Goal: Transaction & Acquisition: Purchase product/service

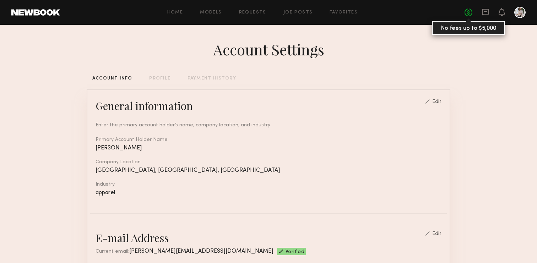
click at [467, 13] on link "No fees up to $5,000" at bounding box center [468, 13] width 8 height 8
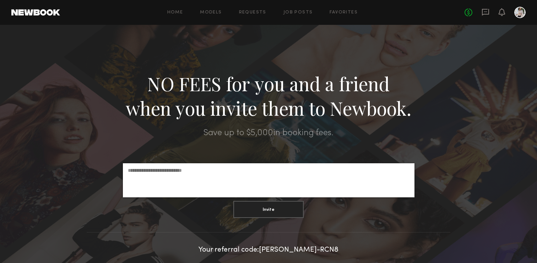
click at [489, 18] on div "No fees up to $5,000" at bounding box center [494, 12] width 61 height 11
click at [486, 11] on icon at bounding box center [485, 11] width 3 height 1
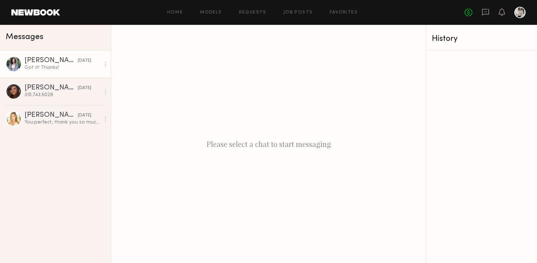
click at [62, 73] on link "Dominique D. 08/12/2025 Got it! Thanks!" at bounding box center [55, 63] width 111 height 27
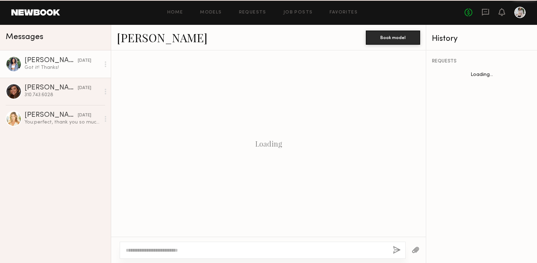
scroll to position [641, 0]
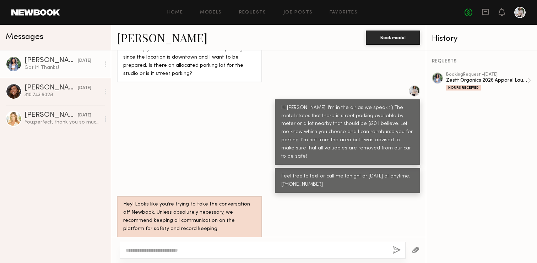
click at [488, 80] on div "Zestt Organics 2026 Apparel Launch" at bounding box center [486, 80] width 81 height 7
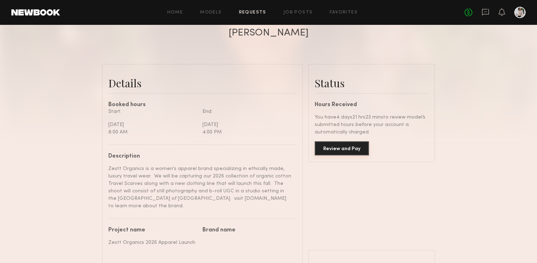
scroll to position [139, 0]
click at [338, 147] on button "Review and Pay" at bounding box center [342, 148] width 54 height 14
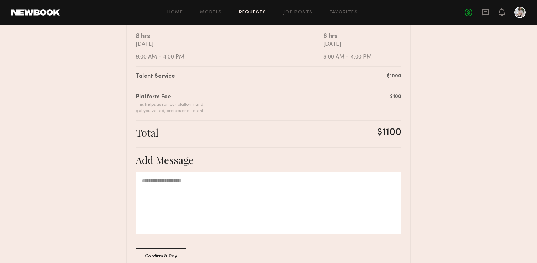
scroll to position [147, 0]
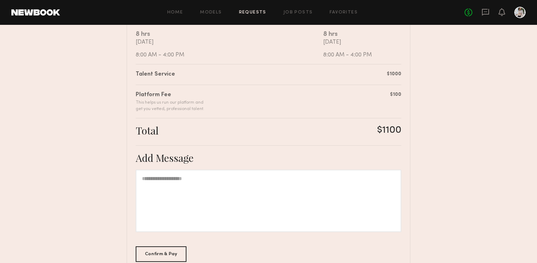
click at [249, 203] on div at bounding box center [269, 201] width 266 height 62
paste div
click at [169, 252] on div "Confirm & Pay" at bounding box center [161, 254] width 51 height 16
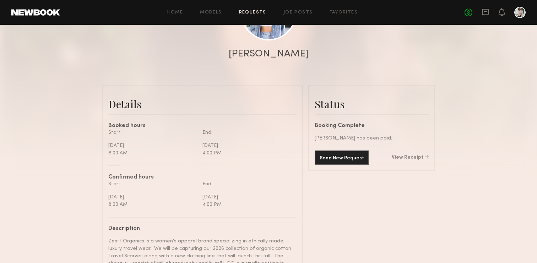
scroll to position [98, 0]
